Goal: Information Seeking & Learning: Check status

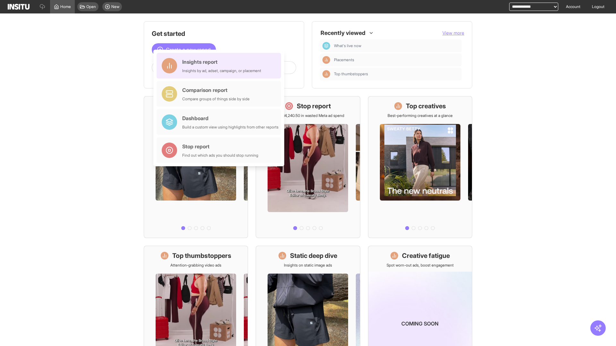
click at [220, 66] on div "Insights report Insights by ad, adset, campaign, or placement" at bounding box center [221, 65] width 79 height 15
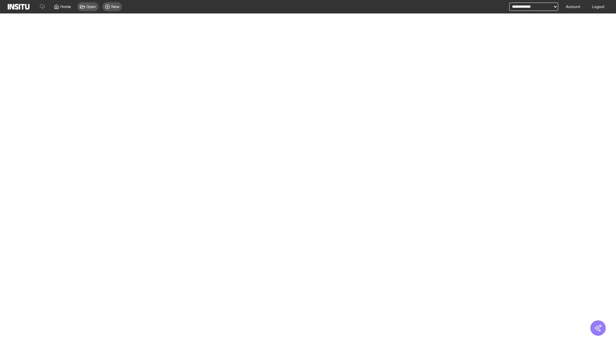
select select "**"
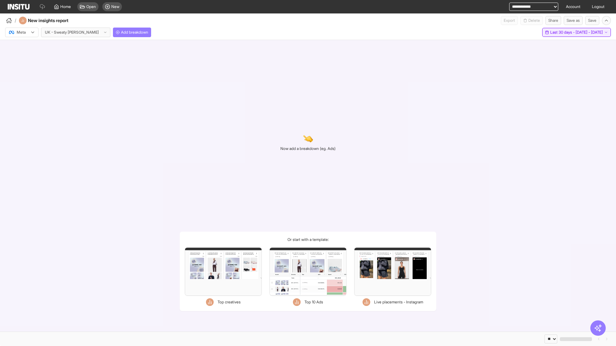
click at [562, 32] on span "Last 30 days - [DATE] - [DATE]" at bounding box center [576, 32] width 53 height 5
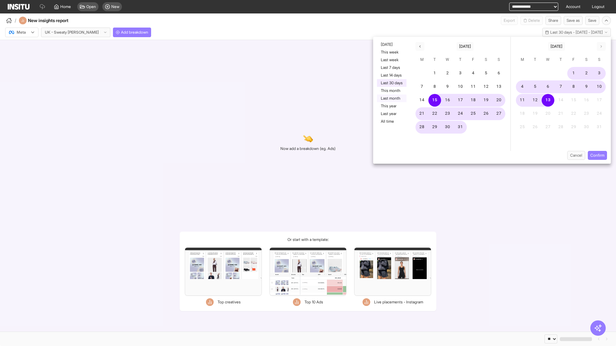
click at [391, 98] on button "Last month" at bounding box center [392, 99] width 30 height 8
